Goal: Task Accomplishment & Management: Use online tool/utility

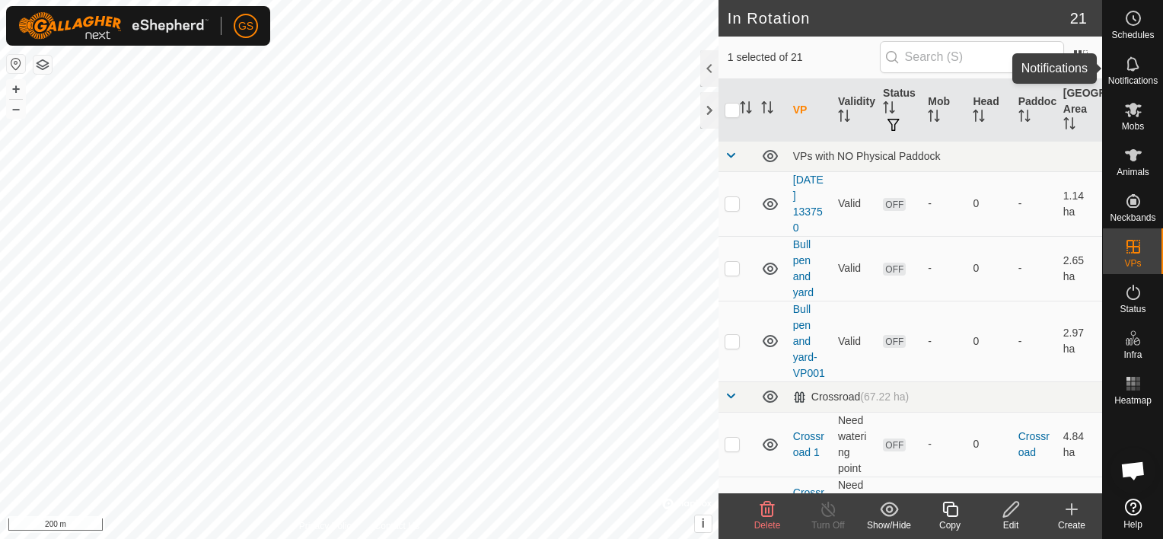
click at [1126, 67] on icon at bounding box center [1133, 64] width 18 height 18
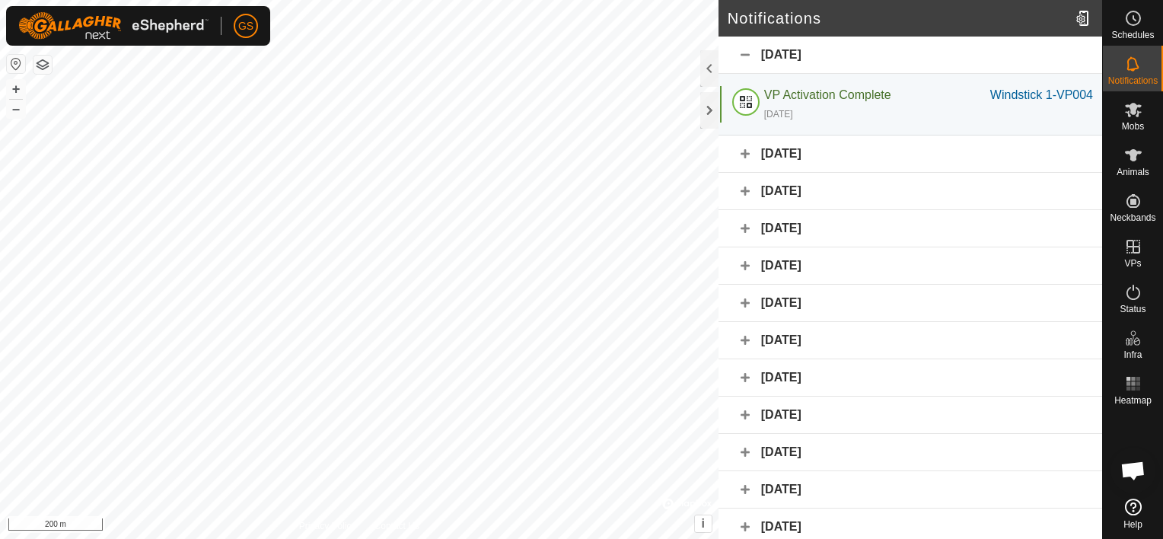
click at [794, 160] on div "[DATE]" at bounding box center [910, 153] width 384 height 37
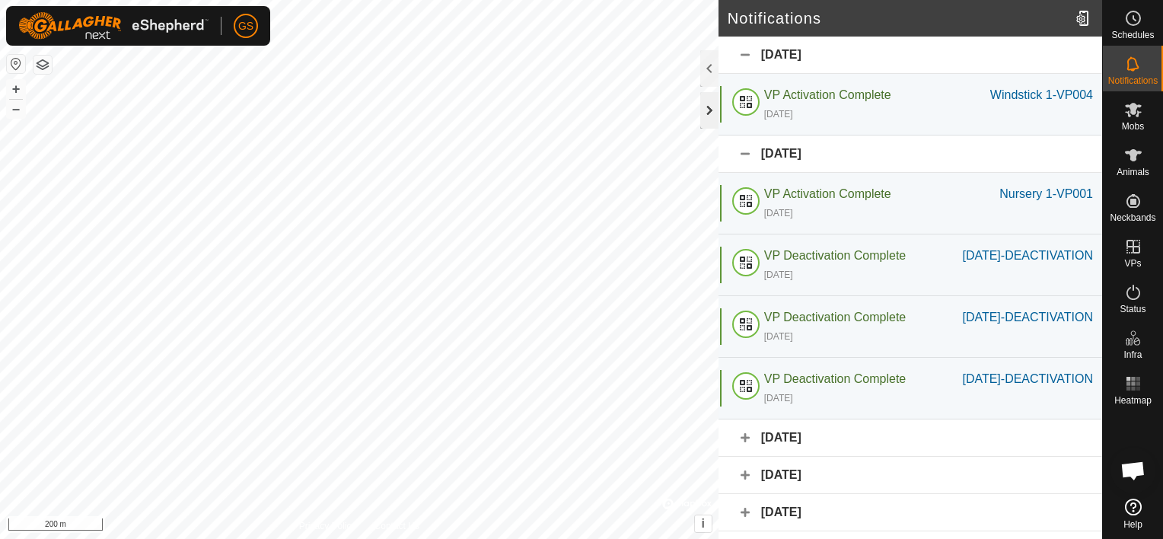
click at [703, 111] on div at bounding box center [709, 110] width 18 height 37
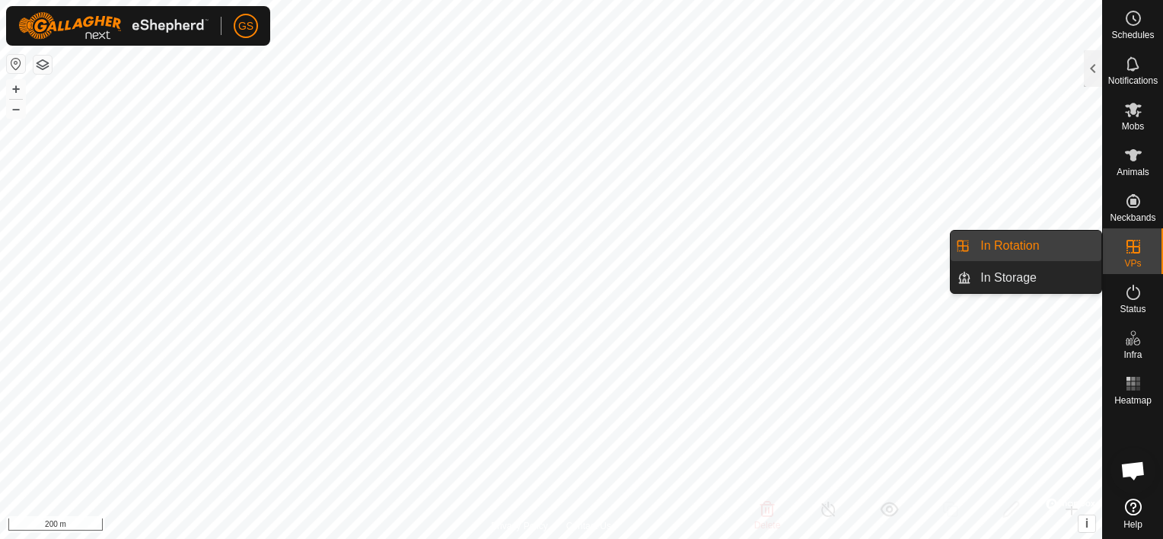
drag, startPoint x: 1098, startPoint y: 248, endPoint x: 989, endPoint y: 248, distance: 108.8
click at [989, 248] on link "In Rotation" at bounding box center [1036, 246] width 130 height 30
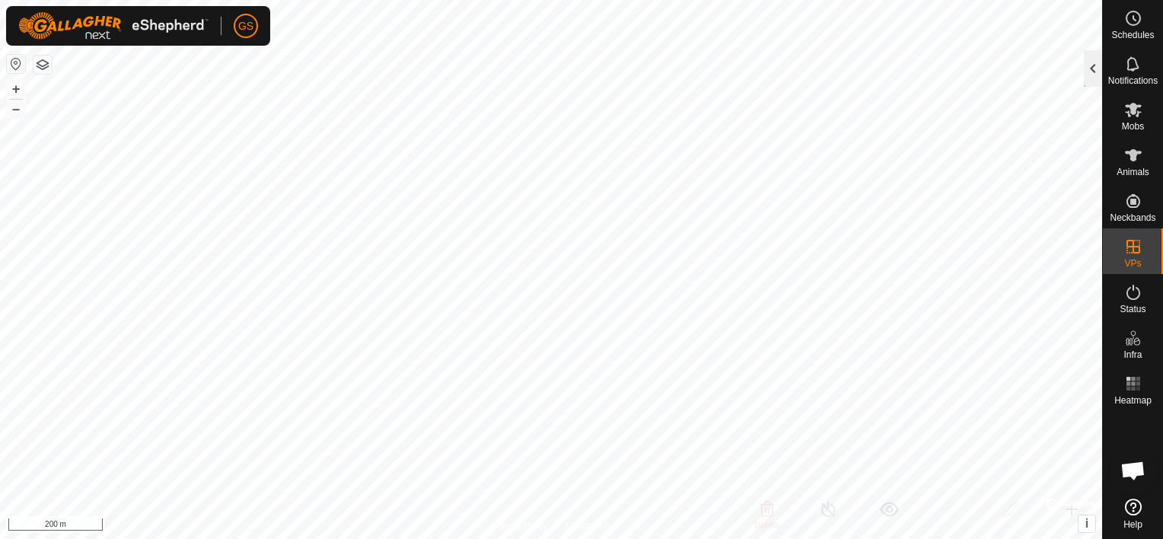
click at [1090, 73] on div at bounding box center [1093, 68] width 18 height 37
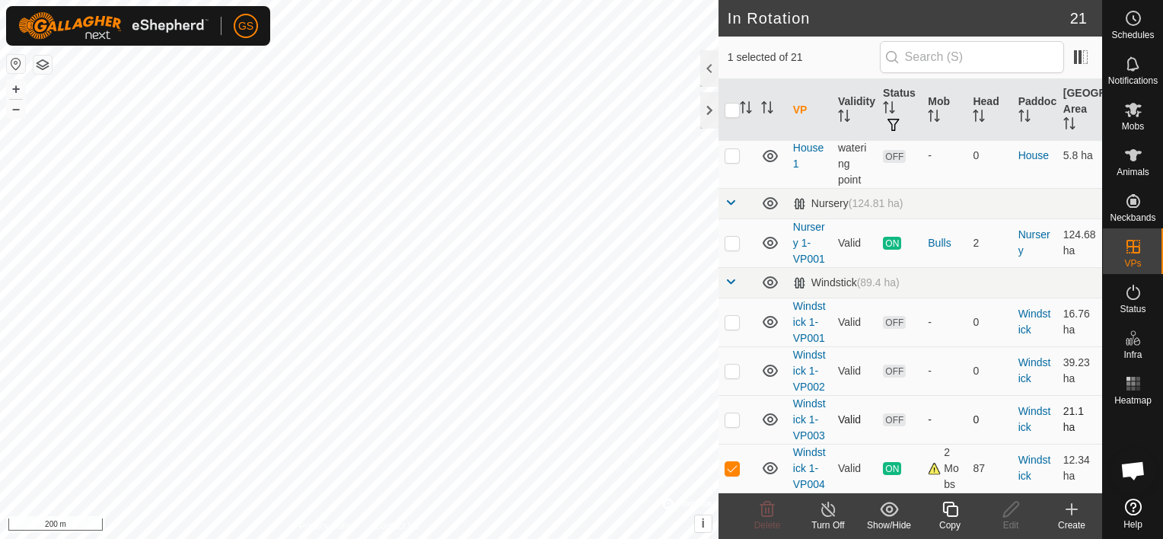
scroll to position [1187, 0]
click at [825, 510] on icon at bounding box center [828, 509] width 19 height 18
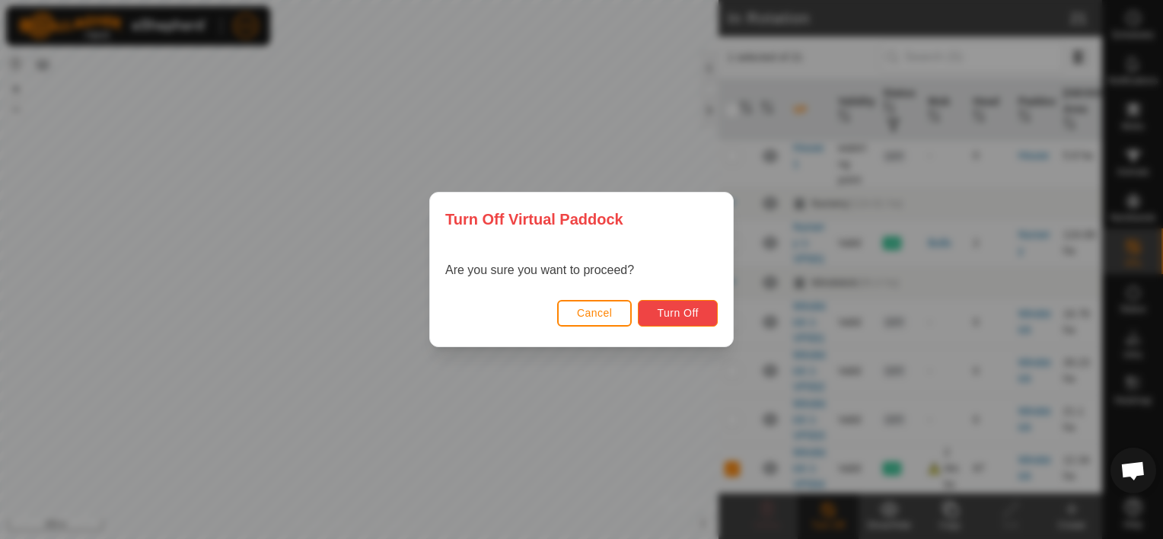
click at [664, 312] on span "Turn Off" at bounding box center [678, 313] width 42 height 12
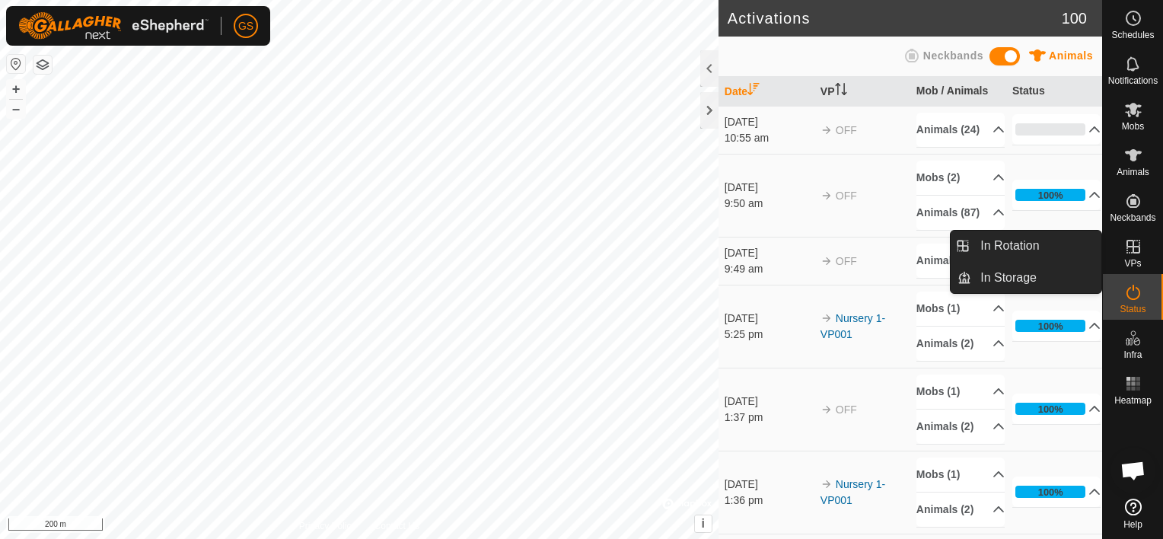
click at [1135, 259] on span "VPs" at bounding box center [1132, 263] width 17 height 9
click at [1057, 242] on link "In Rotation" at bounding box center [1036, 246] width 130 height 30
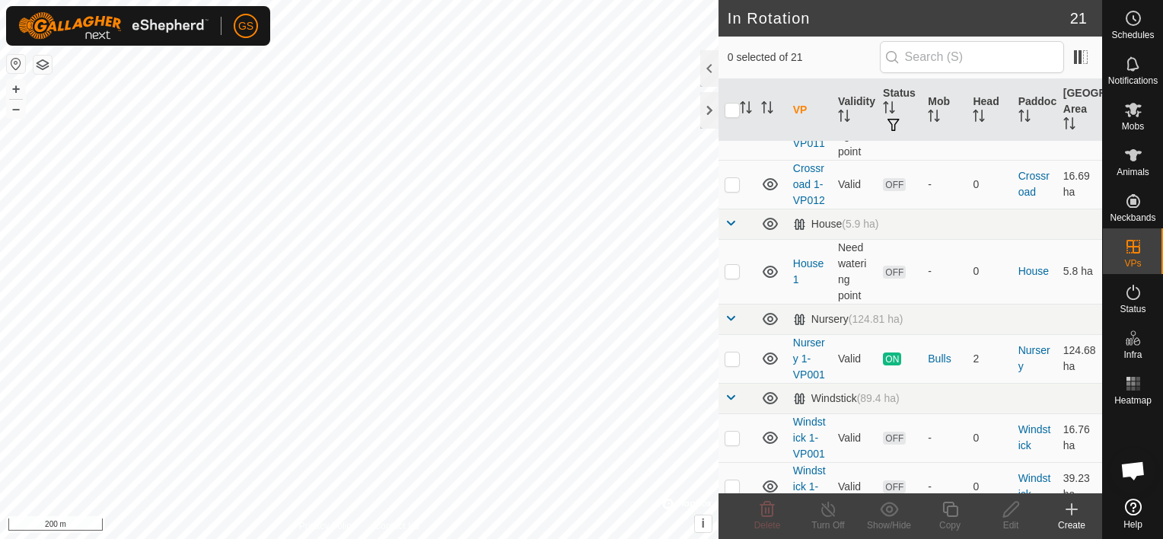
scroll to position [1187, 0]
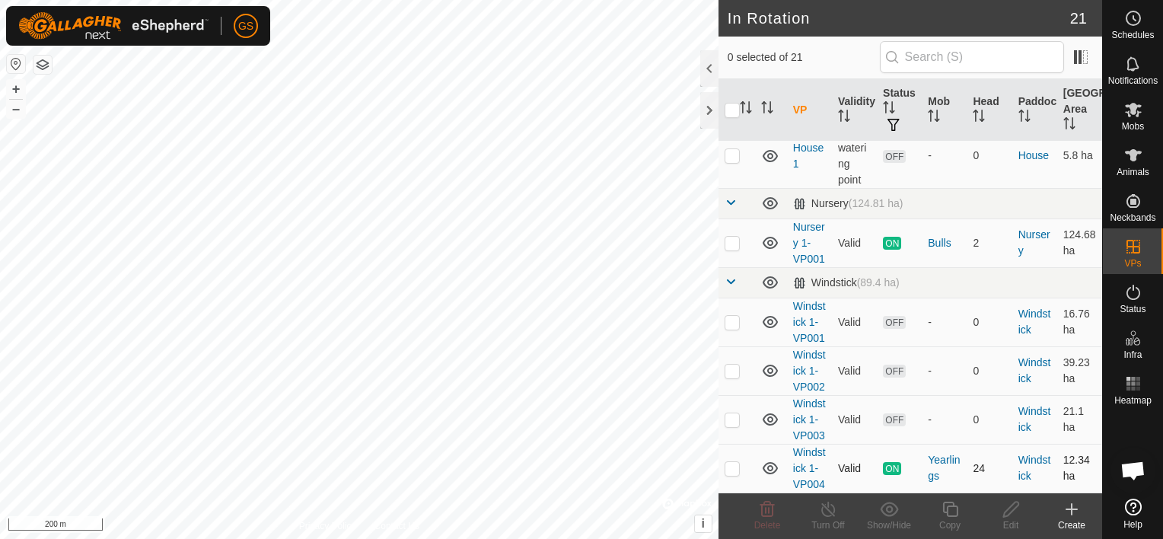
click at [889, 465] on span "ON" at bounding box center [892, 468] width 18 height 13
click at [736, 462] on p-checkbox at bounding box center [731, 468] width 15 height 12
checkbox input "true"
click at [1126, 123] on span "Mobs" at bounding box center [1133, 126] width 22 height 9
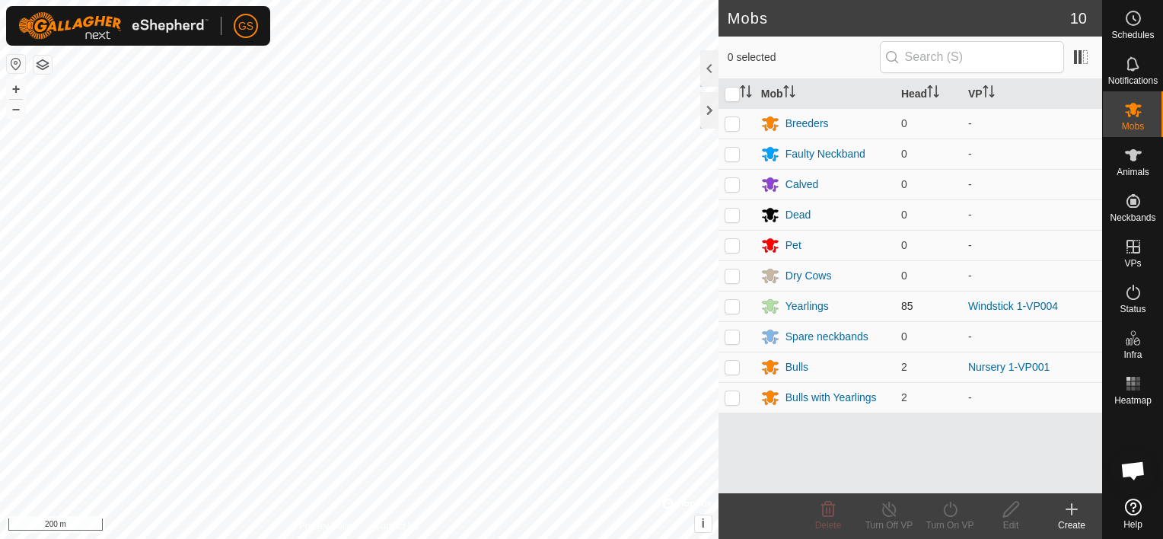
click at [734, 302] on p-checkbox at bounding box center [731, 306] width 15 height 12
checkbox input "true"
click at [735, 399] on p-checkbox at bounding box center [731, 397] width 15 height 12
checkbox input "true"
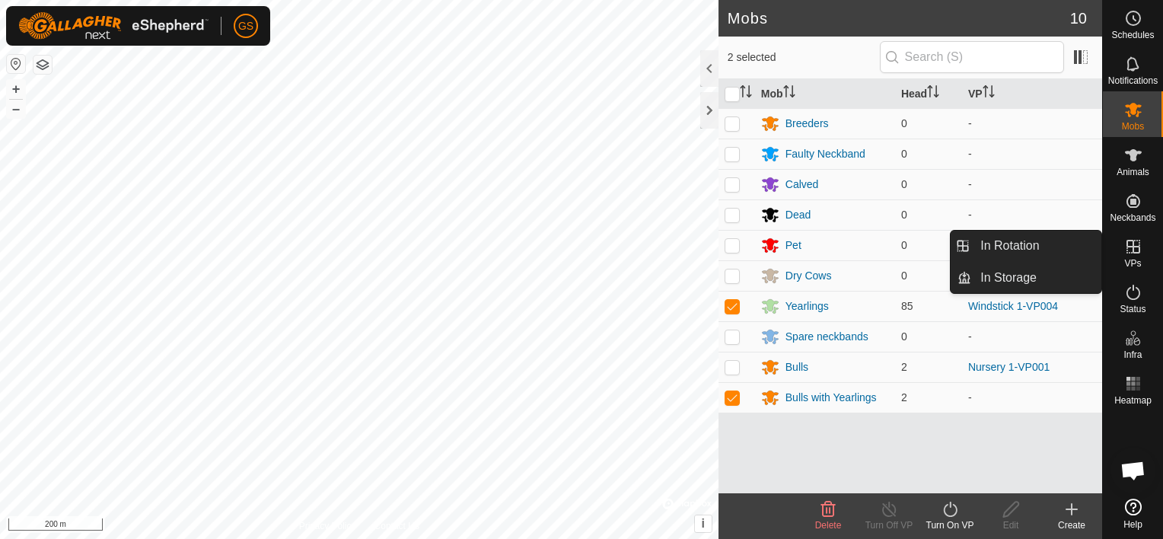
click at [1131, 259] on span "VPs" at bounding box center [1132, 263] width 17 height 9
click at [1035, 253] on link "In Rotation" at bounding box center [1036, 246] width 130 height 30
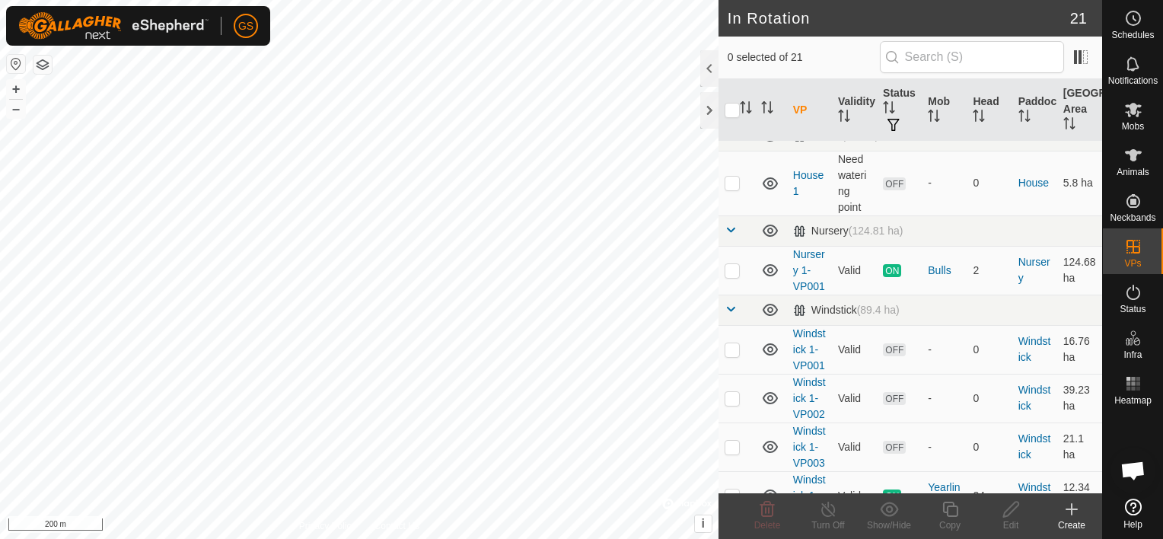
scroll to position [1187, 0]
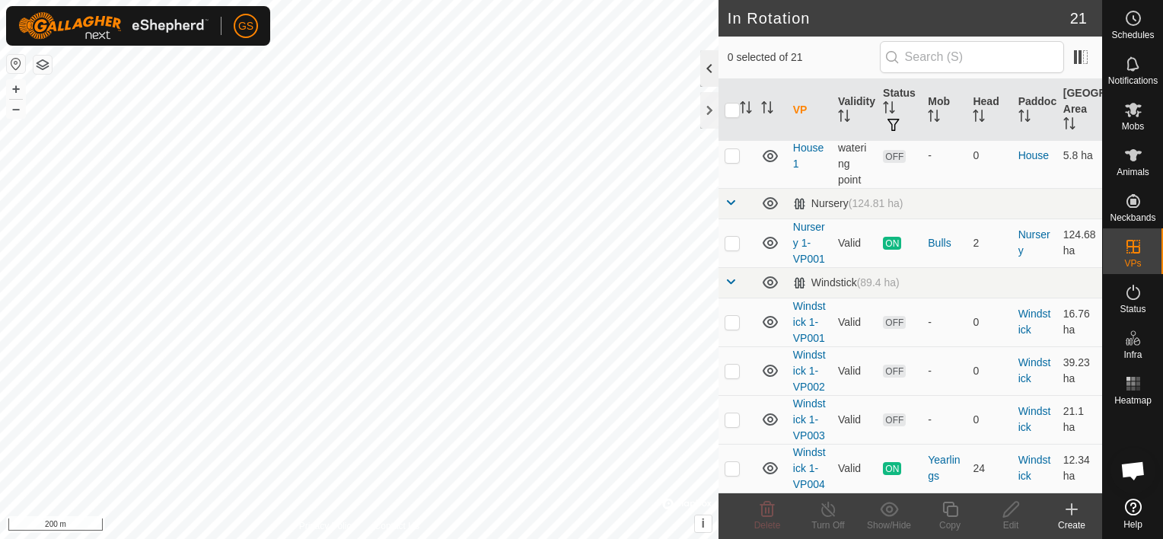
click at [711, 73] on div at bounding box center [709, 68] width 18 height 37
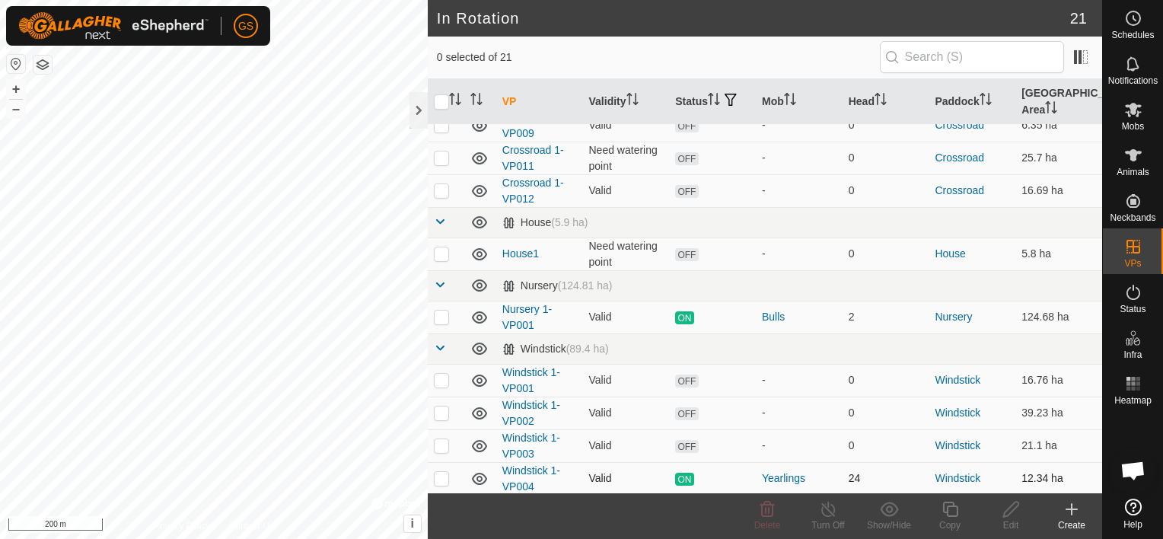
click at [441, 476] on p-checkbox at bounding box center [441, 478] width 15 height 12
checkbox input "true"
click at [519, 470] on link "Windstick 1-VP004" at bounding box center [531, 478] width 58 height 28
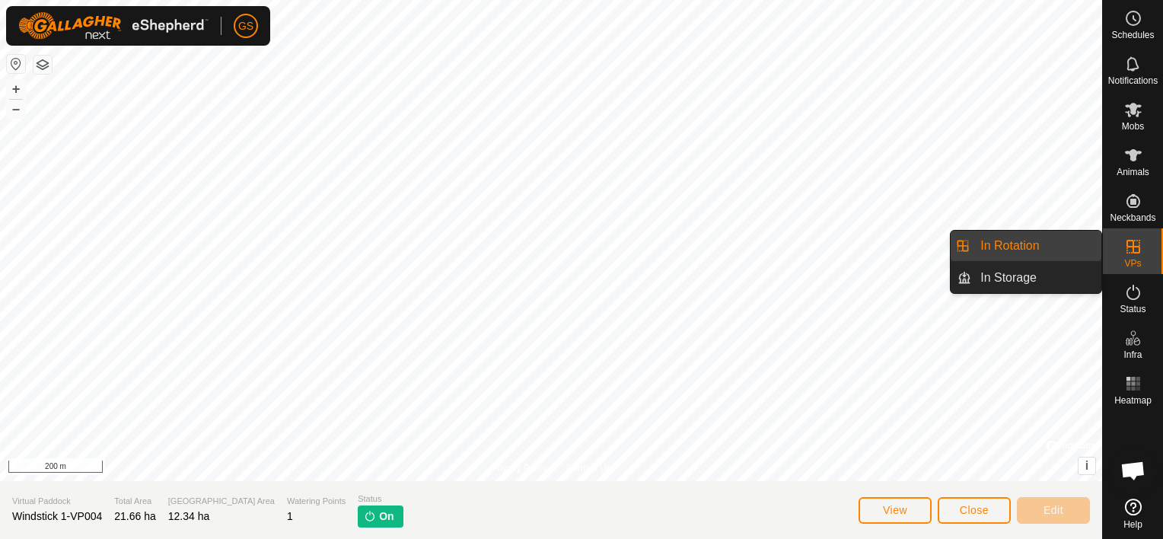
click at [1014, 239] on link "In Rotation" at bounding box center [1036, 246] width 130 height 30
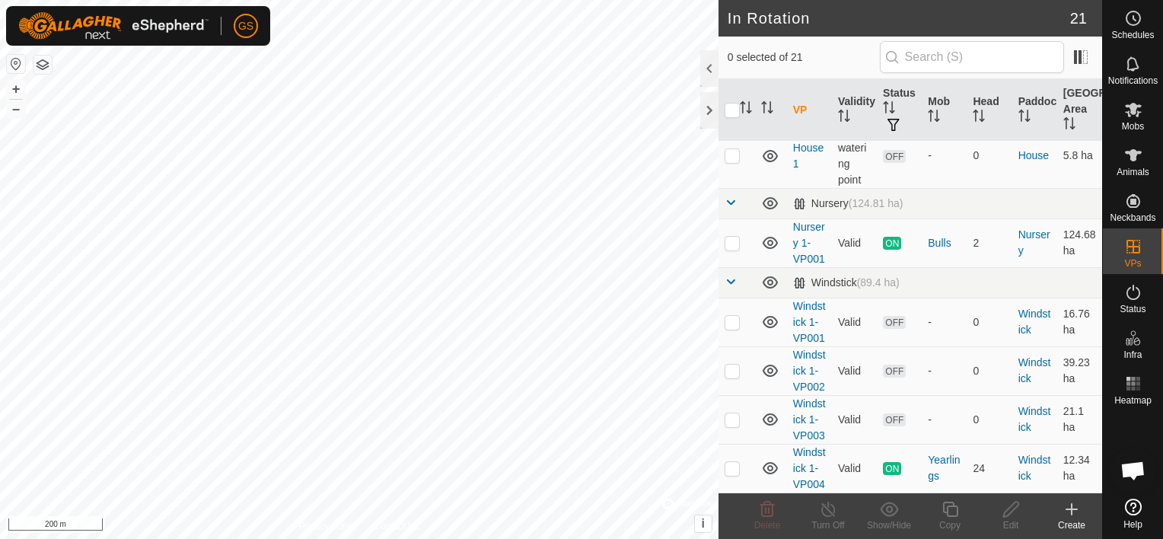
scroll to position [1187, 0]
click at [732, 462] on p-checkbox at bounding box center [731, 468] width 15 height 12
checkbox input "true"
click at [703, 62] on div at bounding box center [709, 68] width 18 height 37
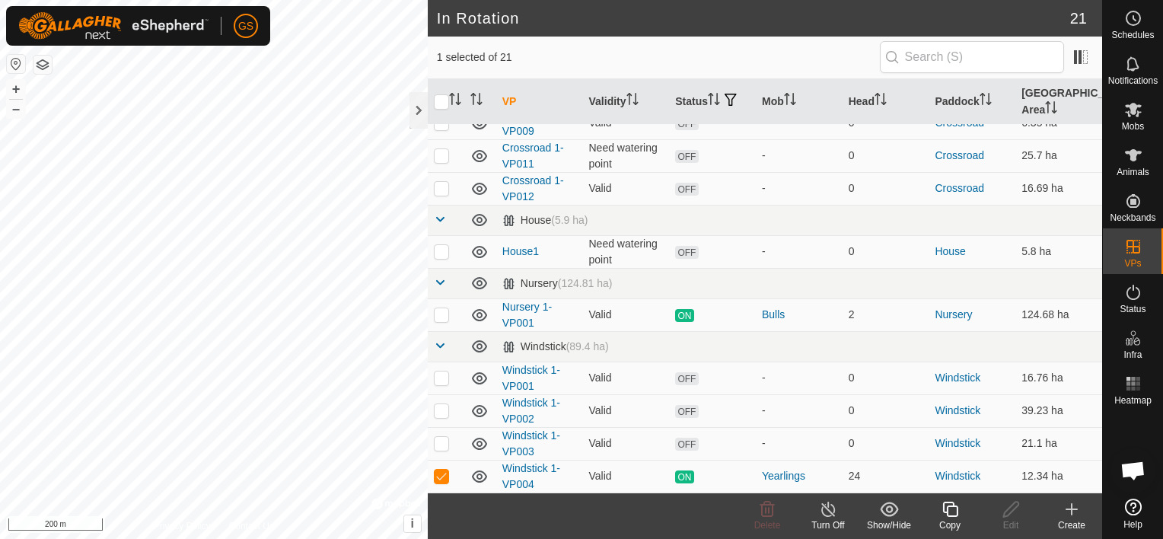
scroll to position [466, 0]
checkbox input "true"
checkbox input "false"
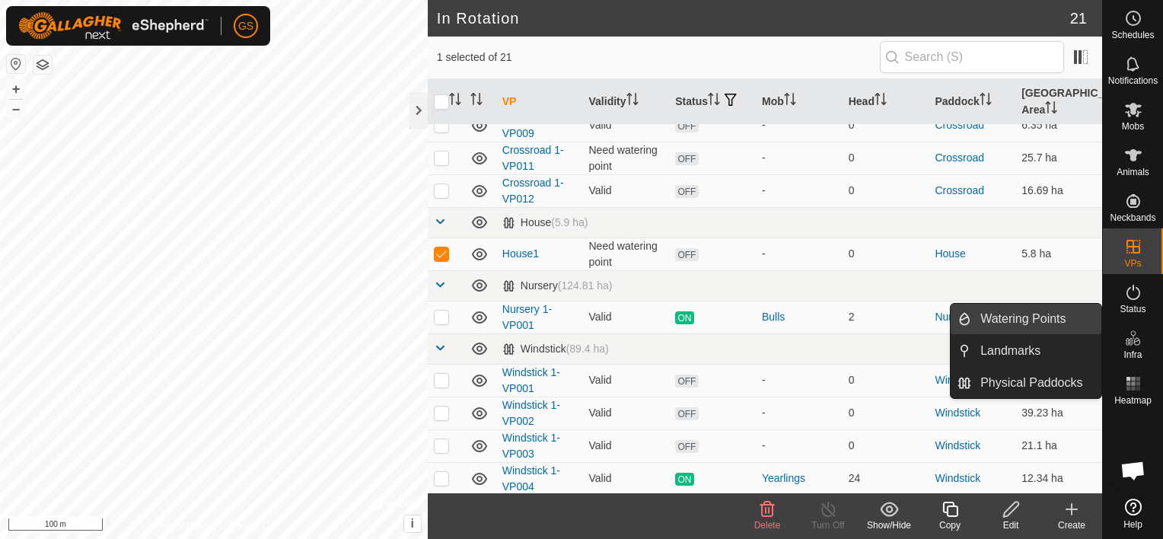
click at [1023, 320] on link "Watering Points" at bounding box center [1036, 319] width 130 height 30
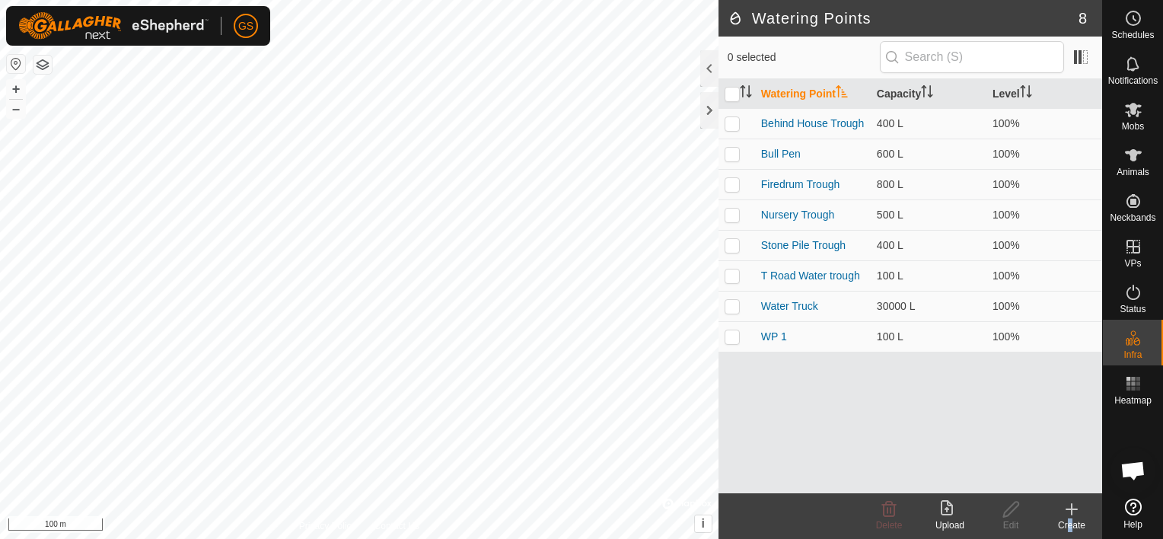
click at [1065, 518] on div "Create" at bounding box center [1071, 525] width 61 height 14
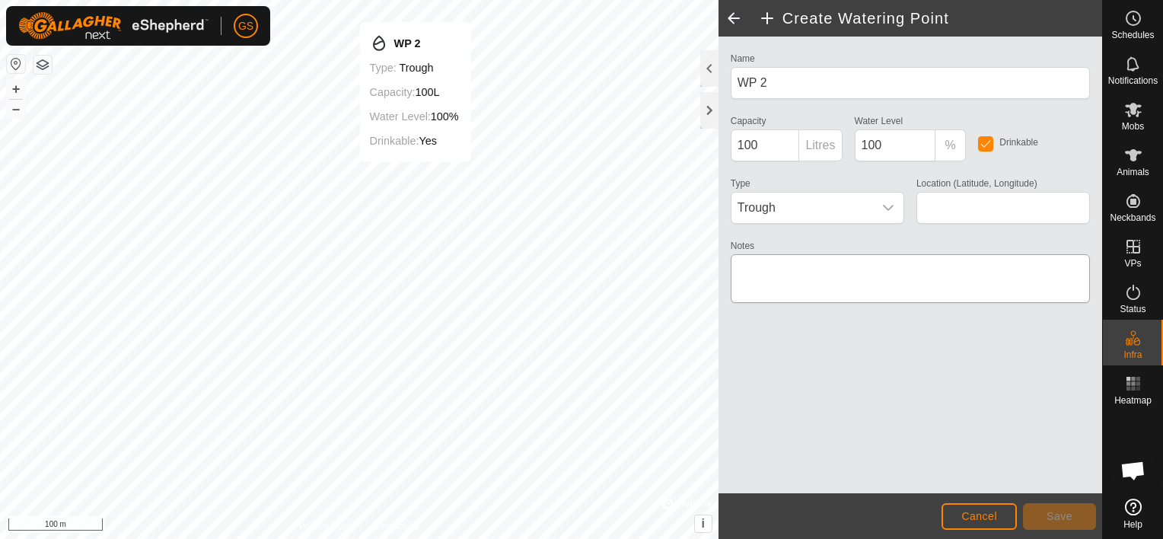
type input "-32.762430, 135.156568"
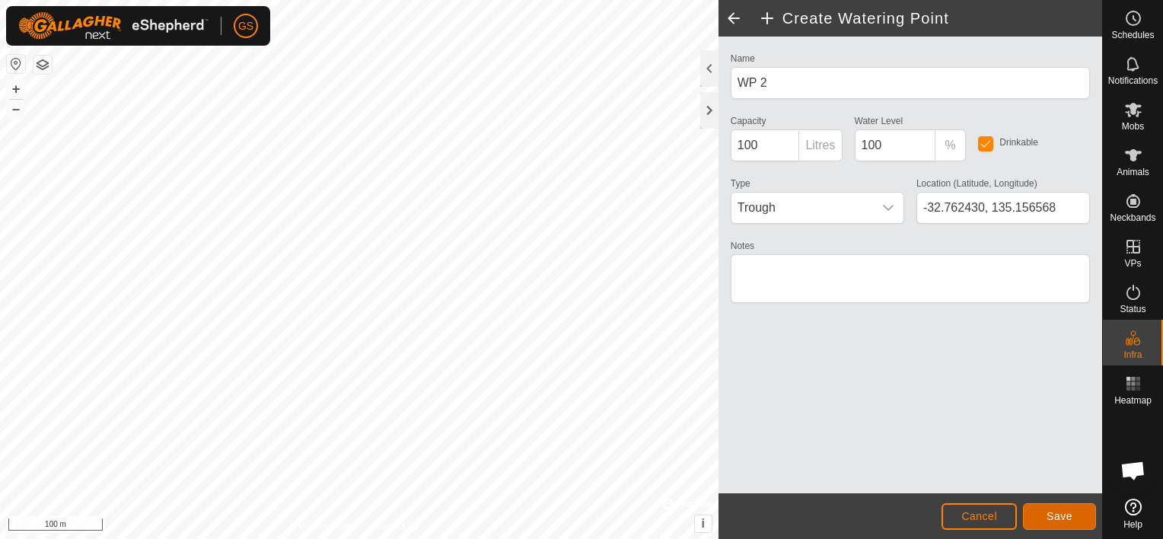
click at [1056, 516] on span "Save" at bounding box center [1059, 516] width 26 height 12
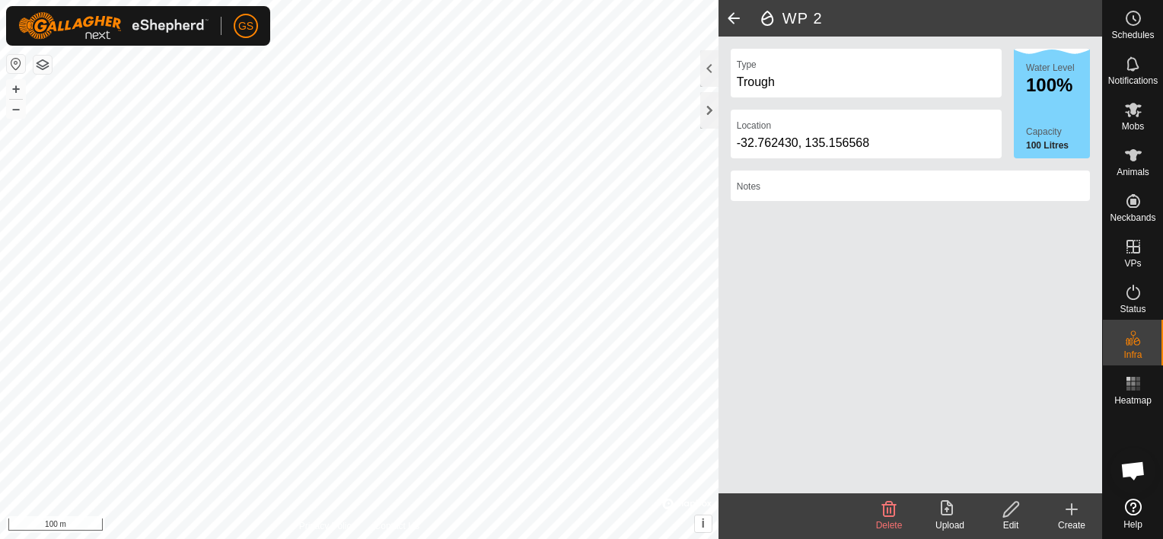
click at [728, 18] on span at bounding box center [733, 18] width 30 height 37
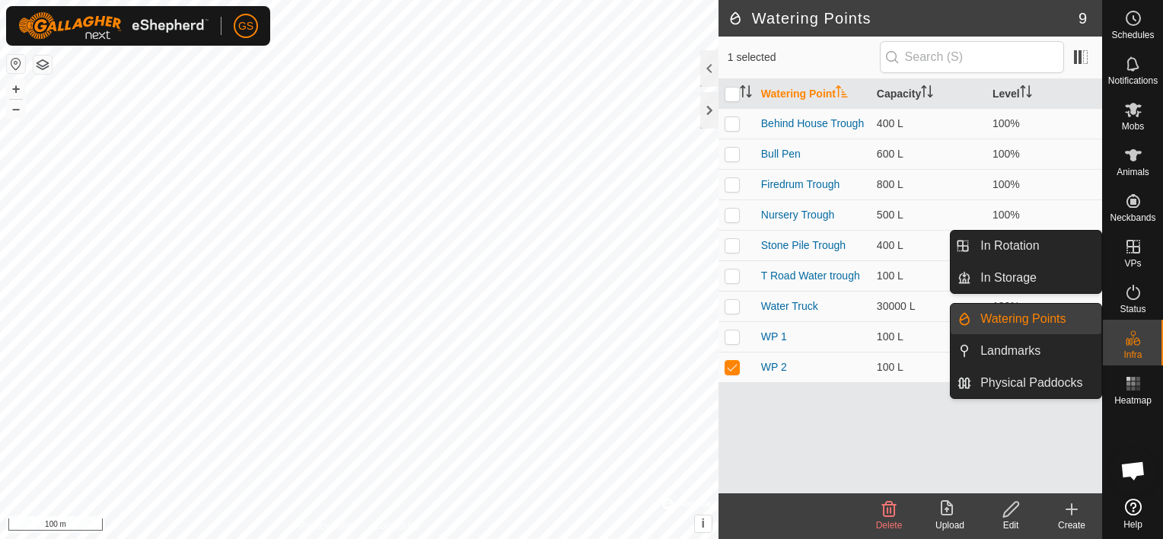
drag, startPoint x: 1134, startPoint y: 266, endPoint x: 1137, endPoint y: 258, distance: 8.9
click at [1137, 259] on span "VPs" at bounding box center [1132, 263] width 17 height 9
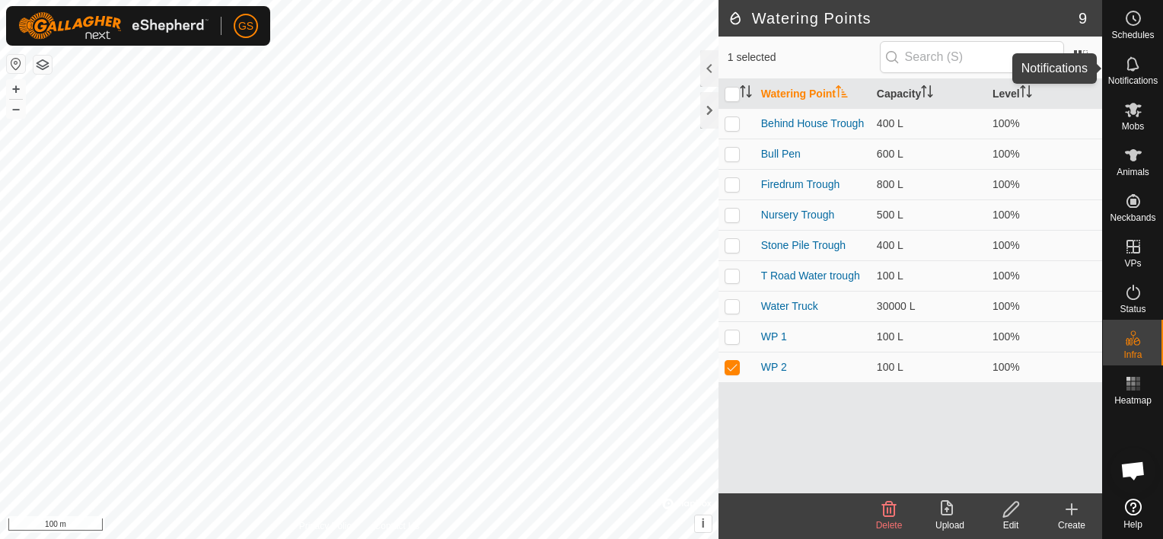
click at [1129, 59] on icon at bounding box center [1132, 63] width 12 height 14
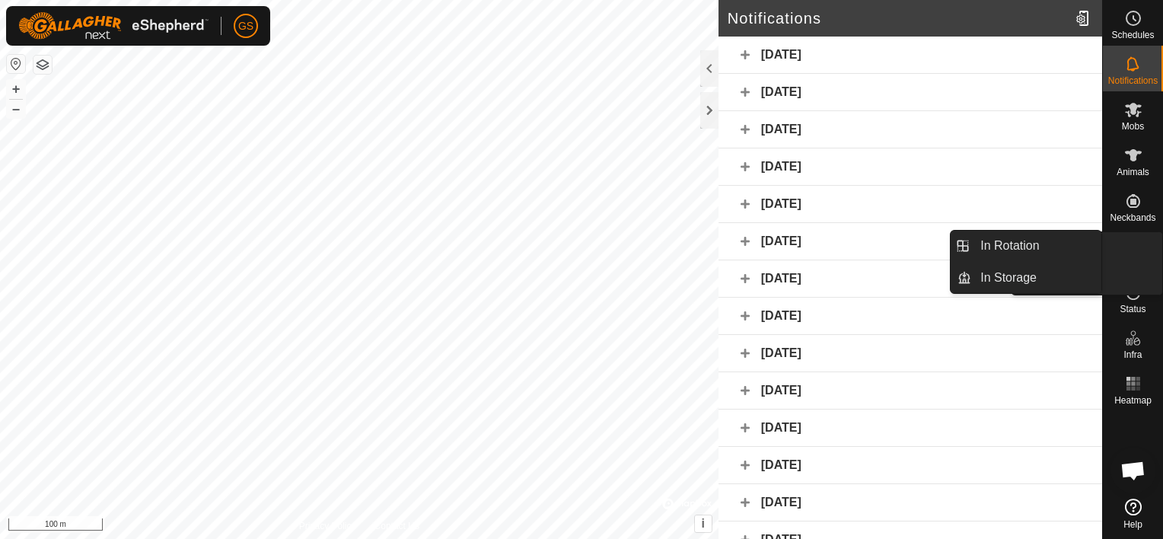
click at [1138, 244] on icon at bounding box center [1133, 246] width 18 height 18
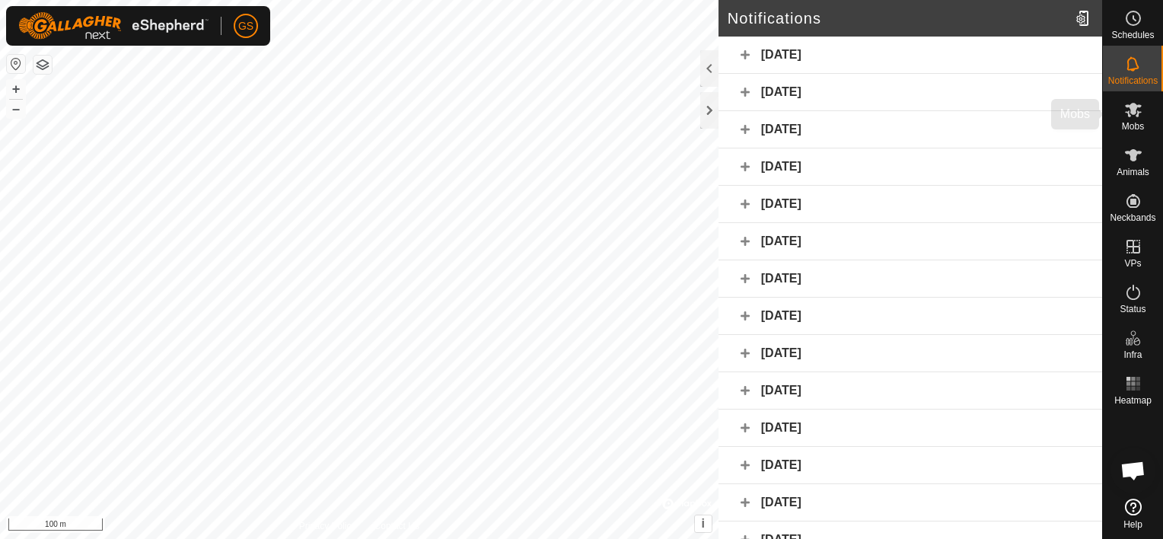
click at [1134, 119] on div "Mobs" at bounding box center [1133, 114] width 60 height 46
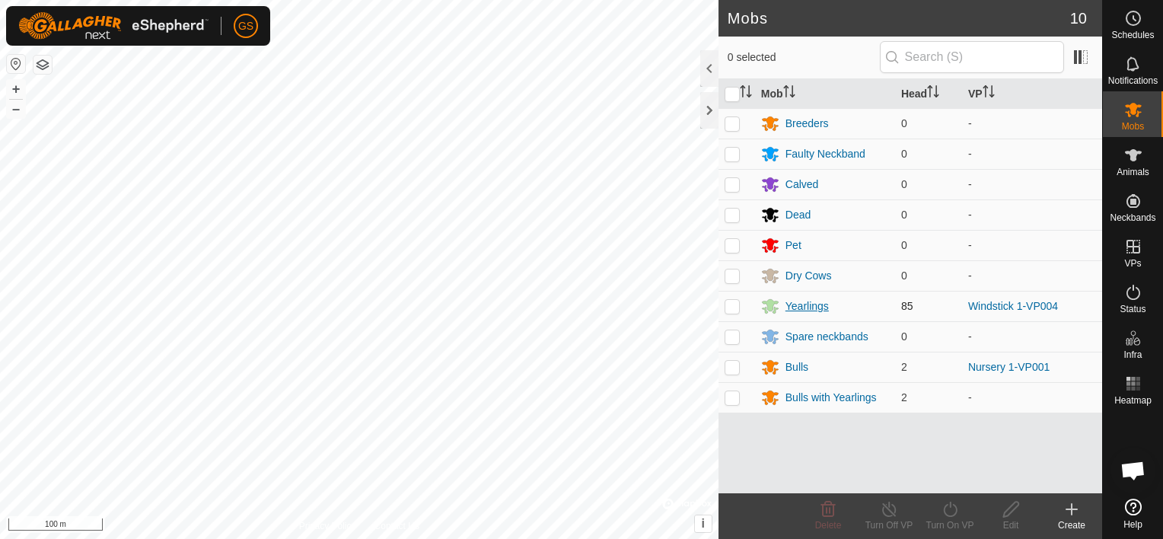
click at [810, 310] on div "Yearlings" at bounding box center [806, 306] width 43 height 16
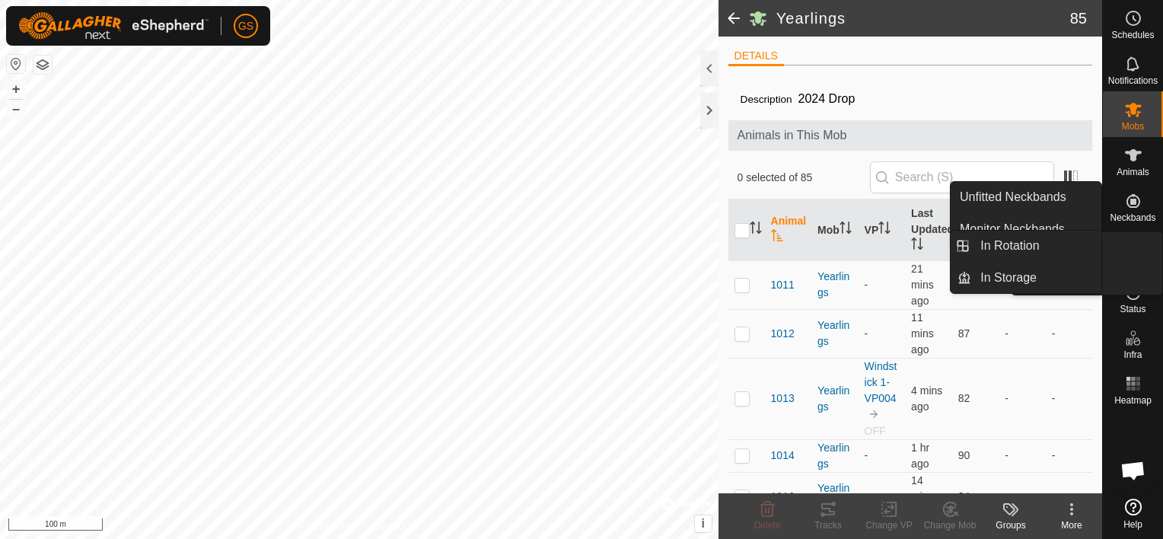
click at [1131, 245] on icon at bounding box center [1133, 246] width 18 height 18
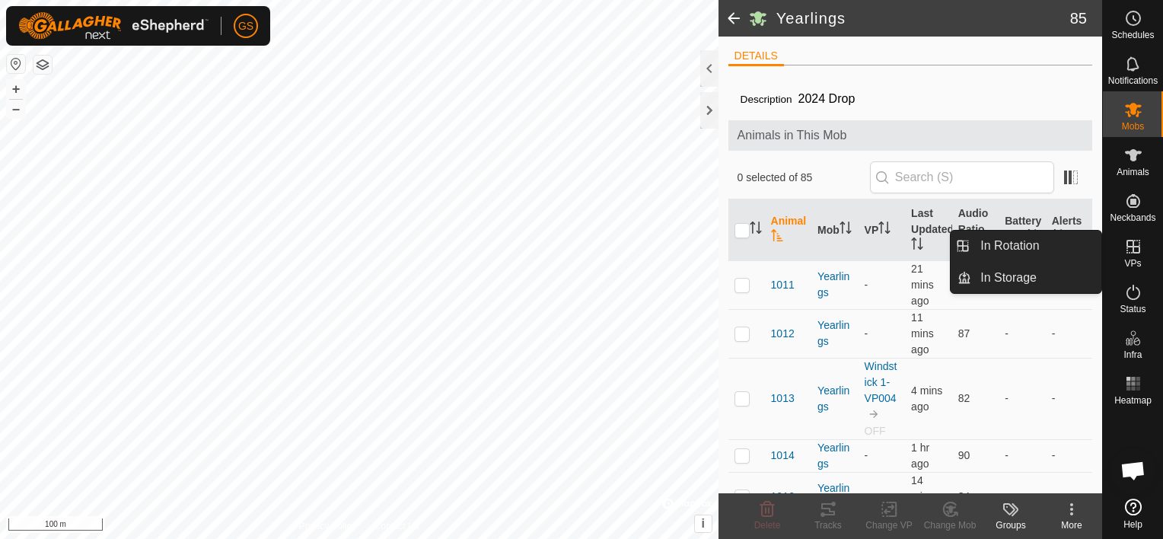
click at [1042, 246] on link "In Rotation" at bounding box center [1036, 246] width 130 height 30
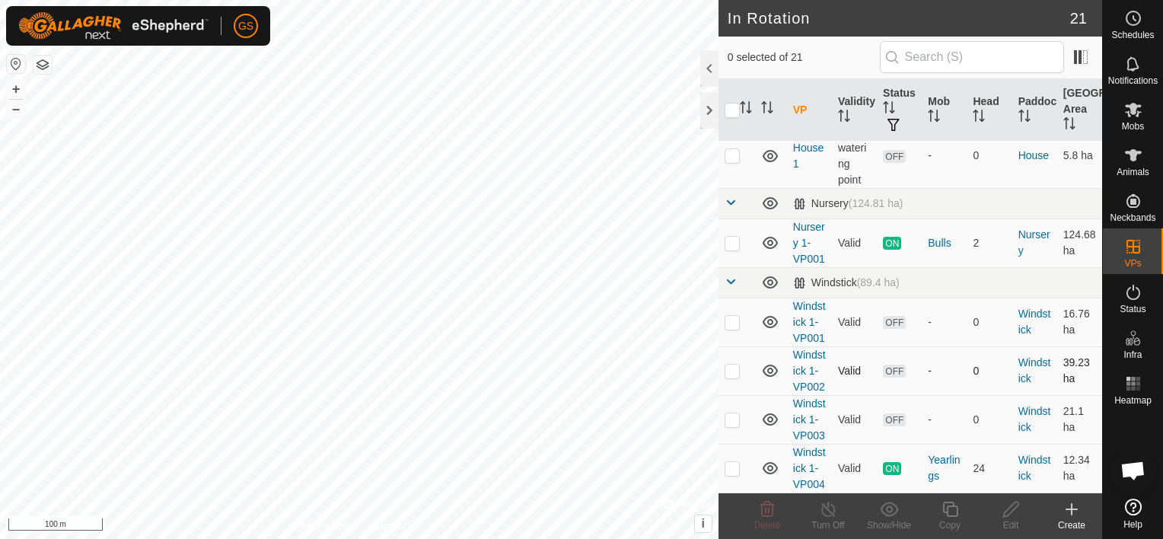
scroll to position [1187, 0]
click at [735, 462] on p-checkbox at bounding box center [731, 468] width 15 height 12
checkbox input "true"
click at [811, 450] on link "Windstick 1-VP004" at bounding box center [809, 468] width 33 height 44
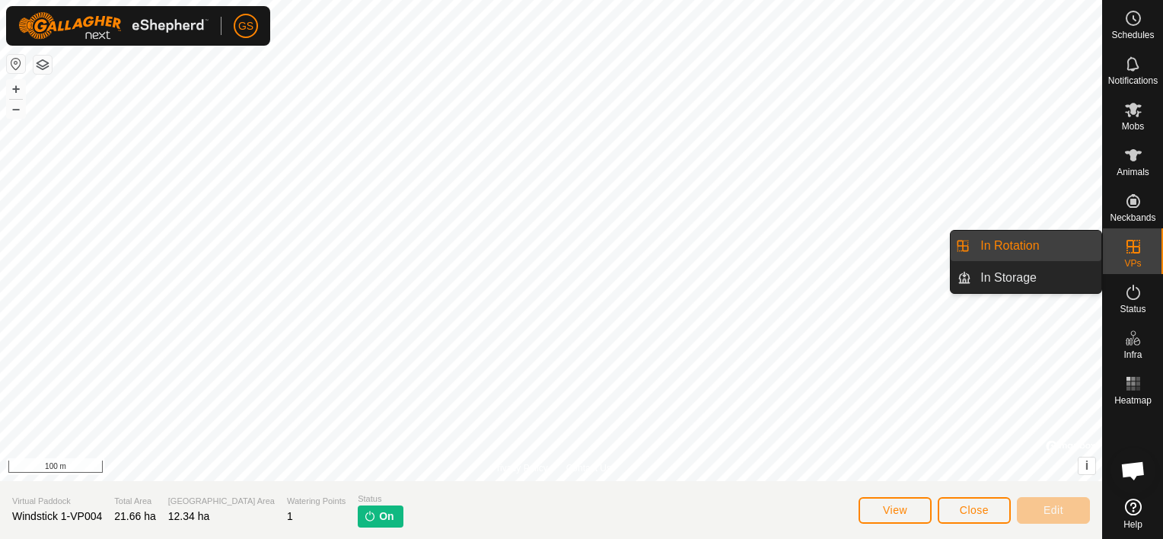
click at [1064, 247] on link "In Rotation" at bounding box center [1036, 246] width 130 height 30
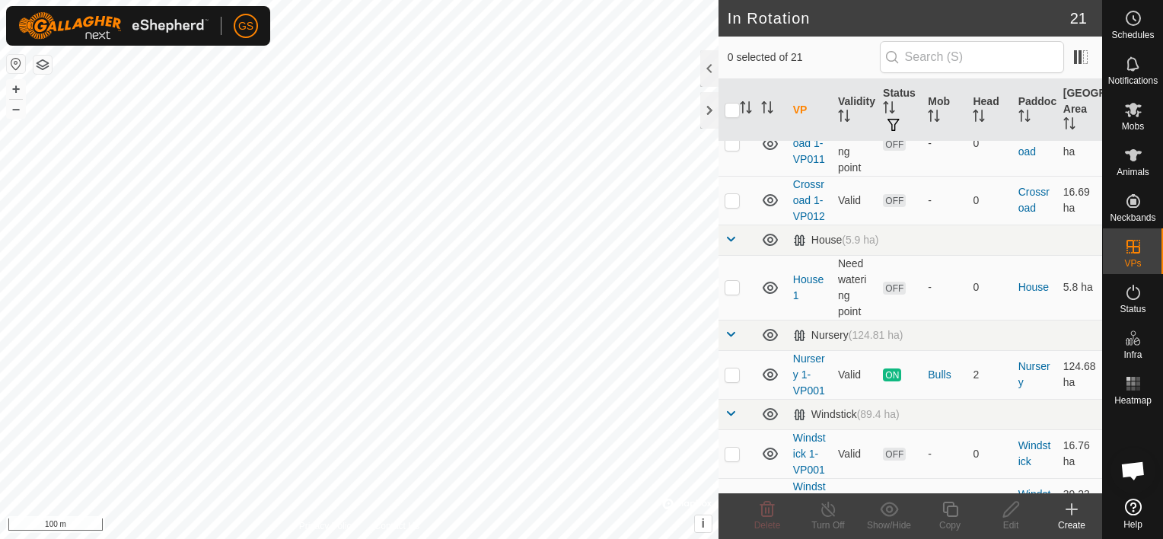
scroll to position [959, 0]
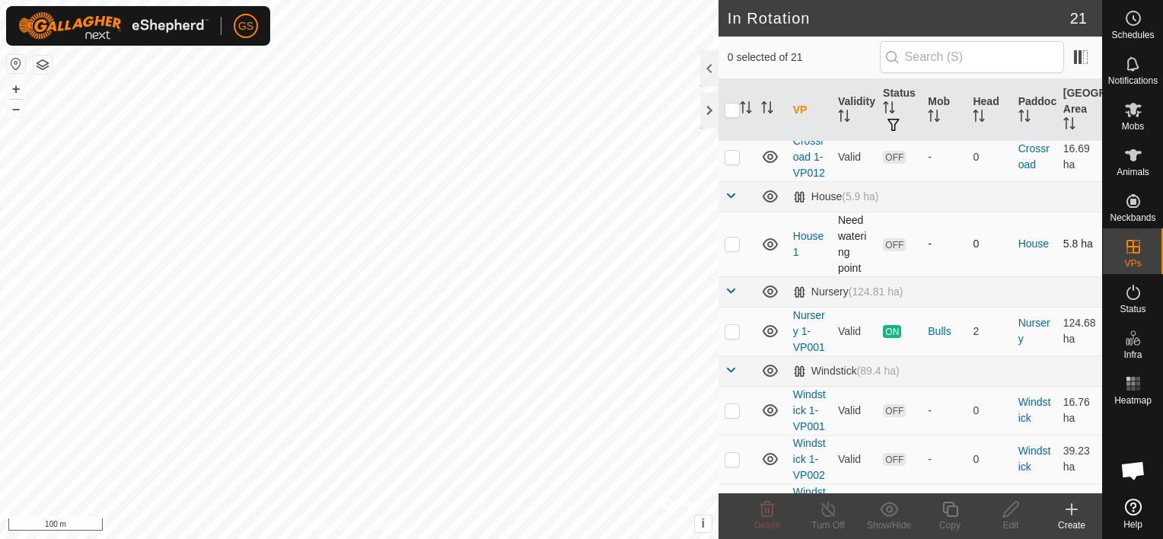
click at [734, 250] on p-checkbox at bounding box center [731, 243] width 15 height 12
checkbox input "false"
checkbox input "true"
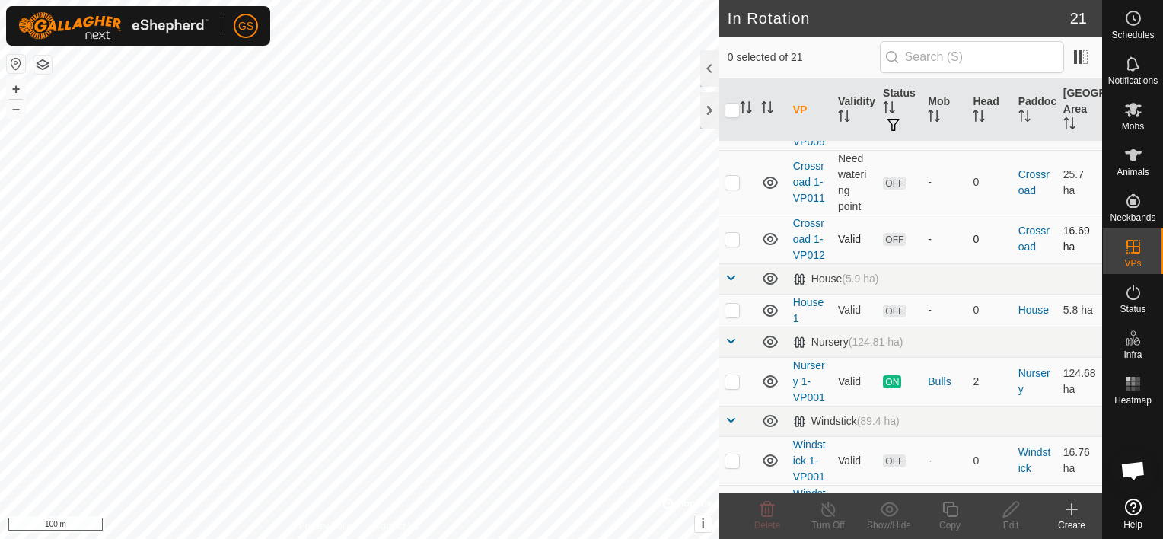
scroll to position [1154, 0]
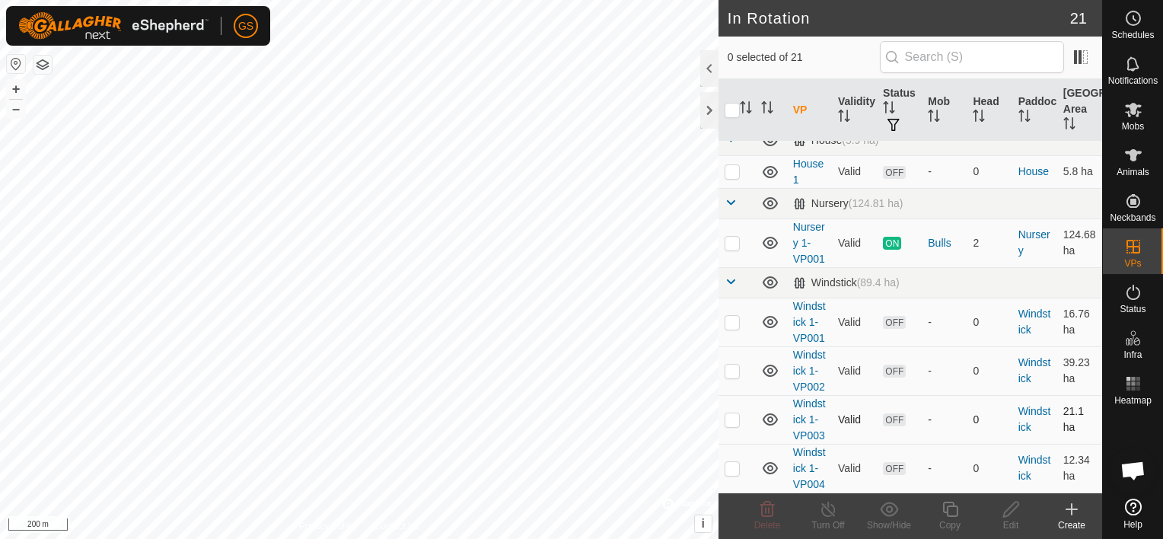
checkbox input "true"
